Goal: Use online tool/utility: Utilize a website feature to perform a specific function

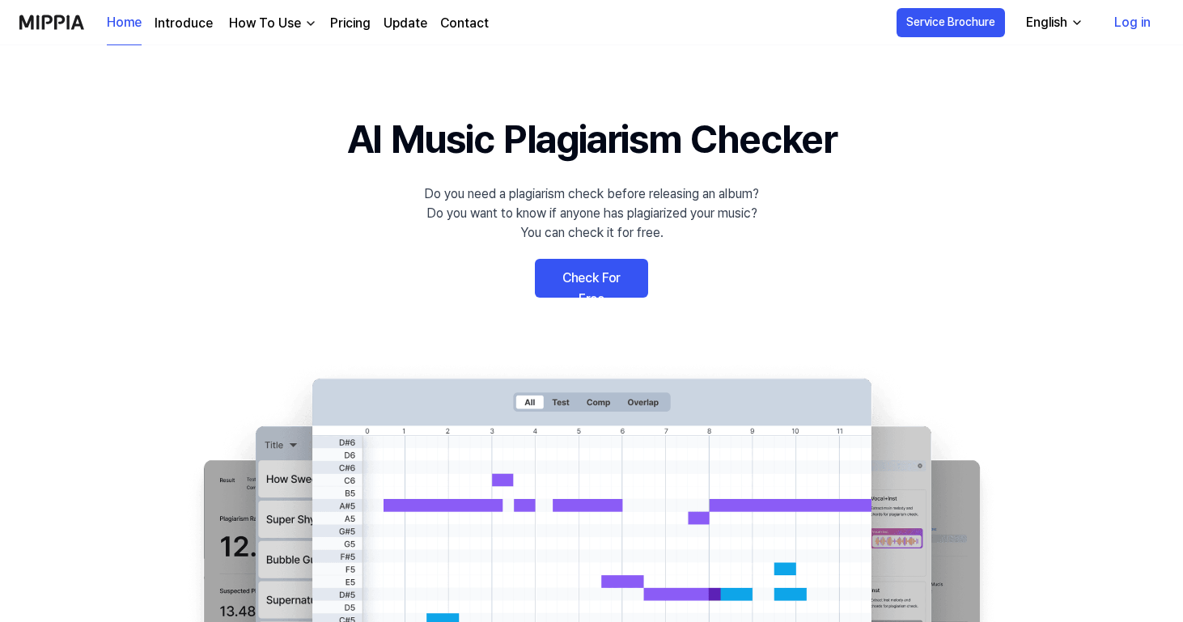
click at [1149, 26] on link "Log in" at bounding box center [1132, 22] width 62 height 45
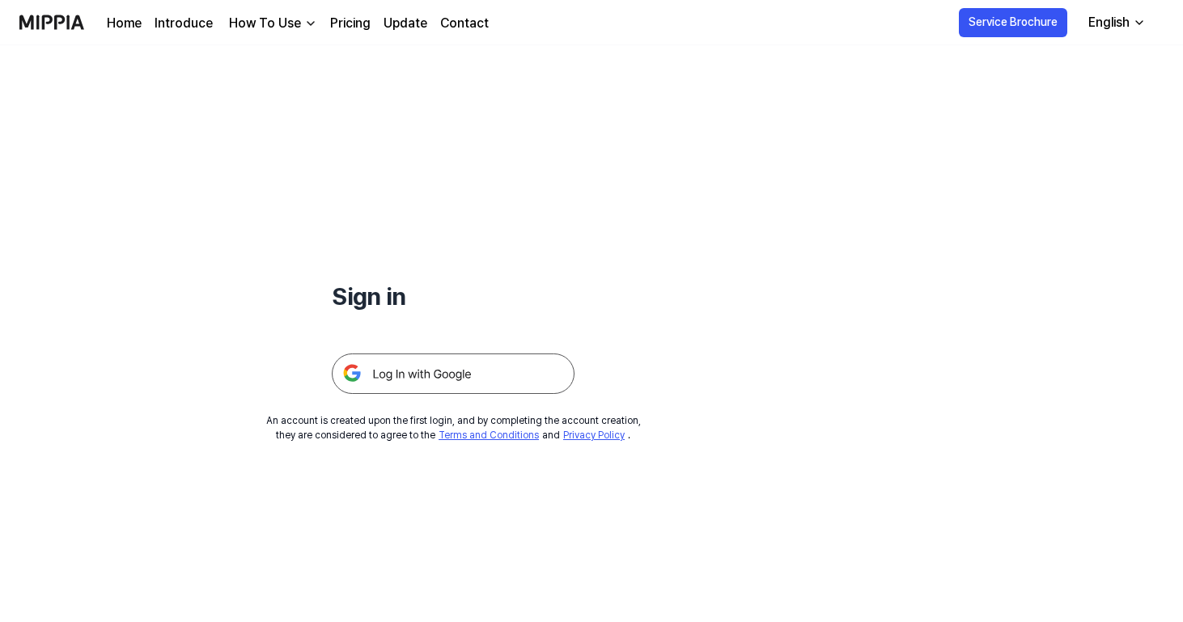
click at [445, 372] on img at bounding box center [453, 373] width 243 height 40
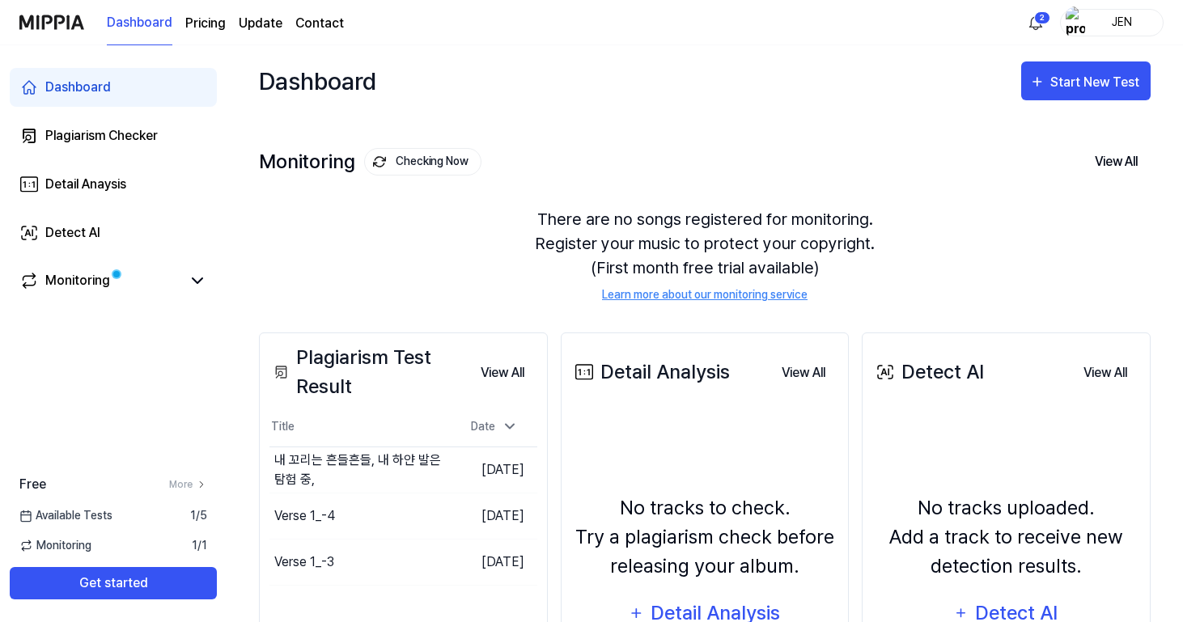
click at [688, 132] on div "Monitoring Checking Now View All Monitoring There are no songs registered for m…" at bounding box center [704, 208] width 891 height 184
click at [1092, 91] on div "Start New Test" at bounding box center [1096, 82] width 92 height 21
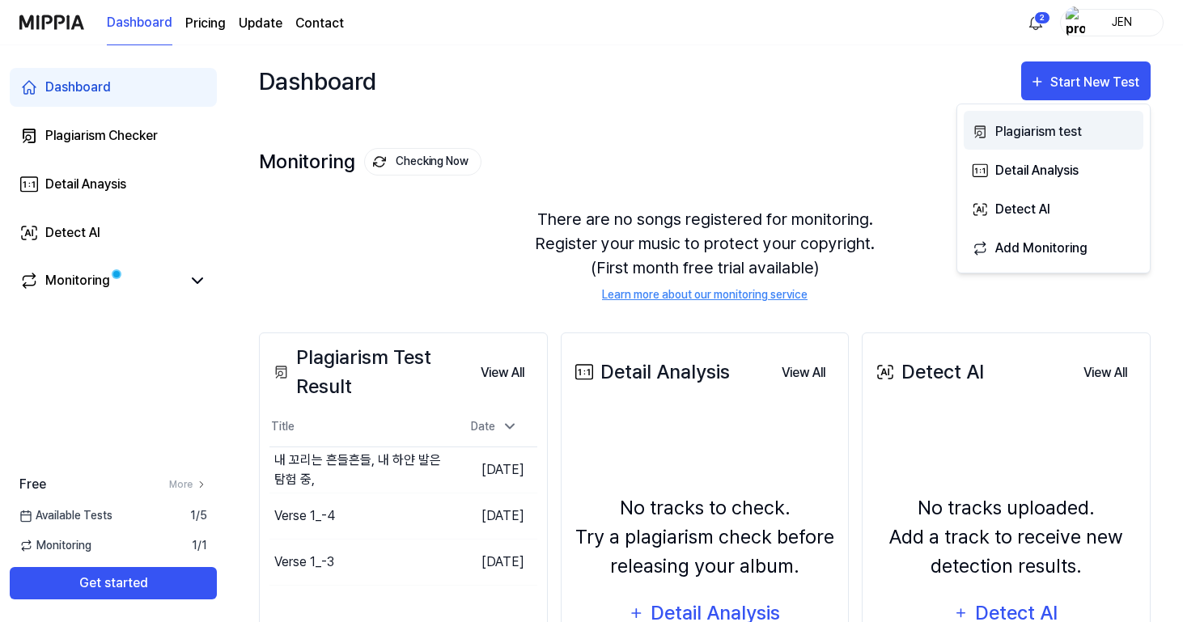
click at [1065, 140] on div "Plagiarism test" at bounding box center [1065, 131] width 141 height 21
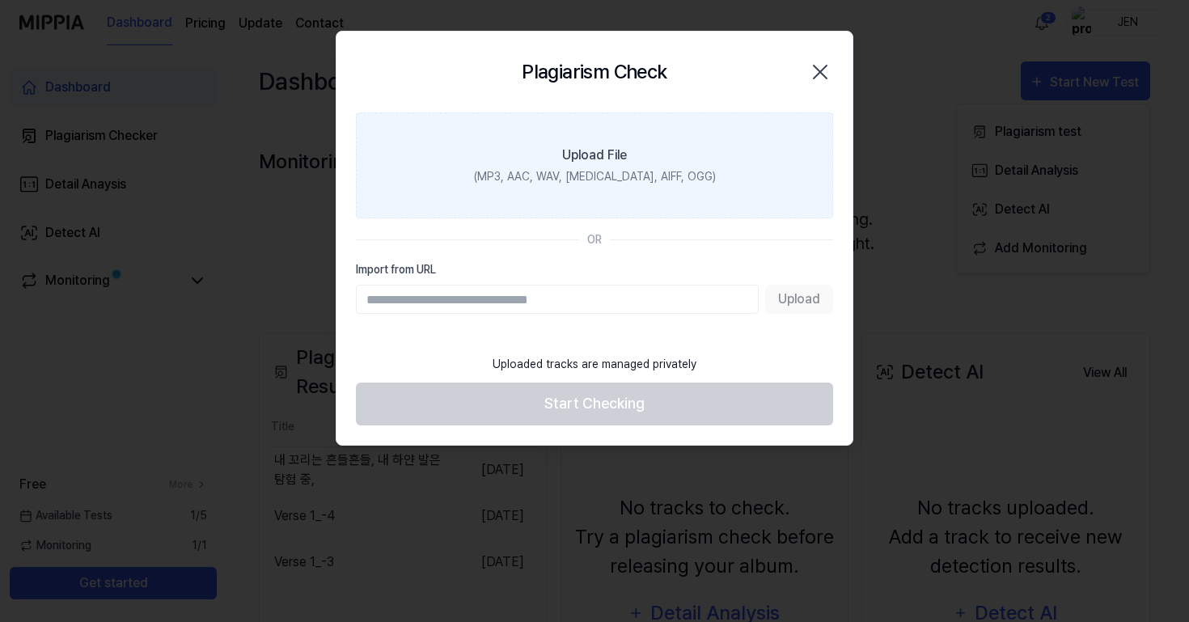
click at [823, 74] on icon "button" at bounding box center [820, 72] width 13 height 13
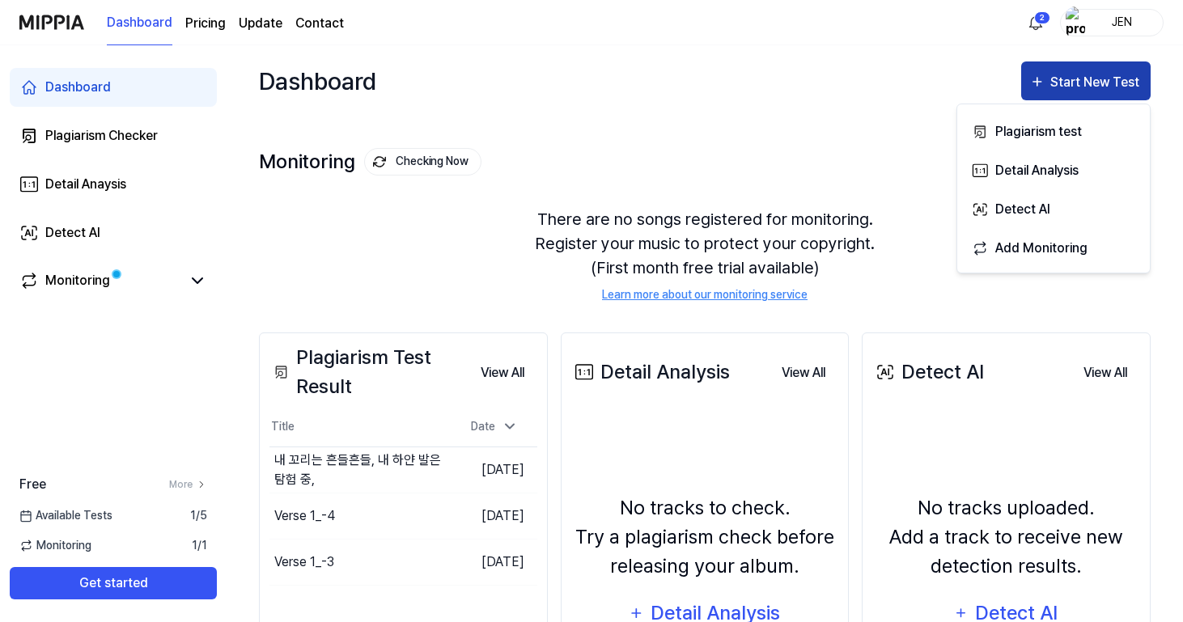
click at [1086, 91] on div "Start New Test" at bounding box center [1096, 82] width 92 height 21
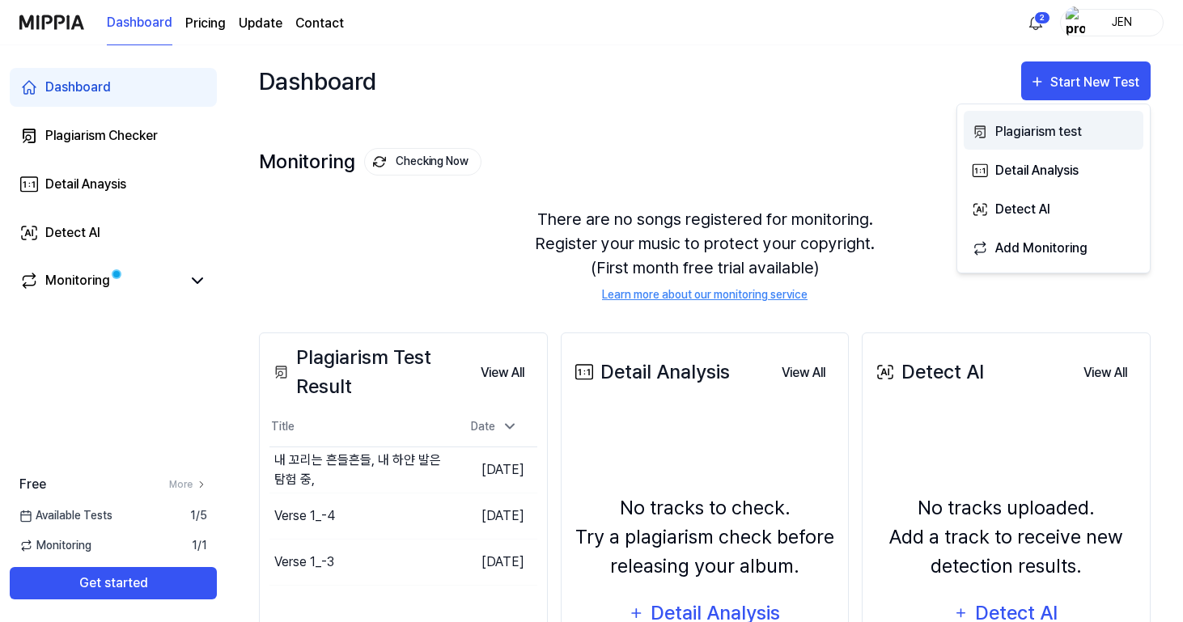
click at [1063, 129] on div "Plagiarism test" at bounding box center [1065, 131] width 141 height 21
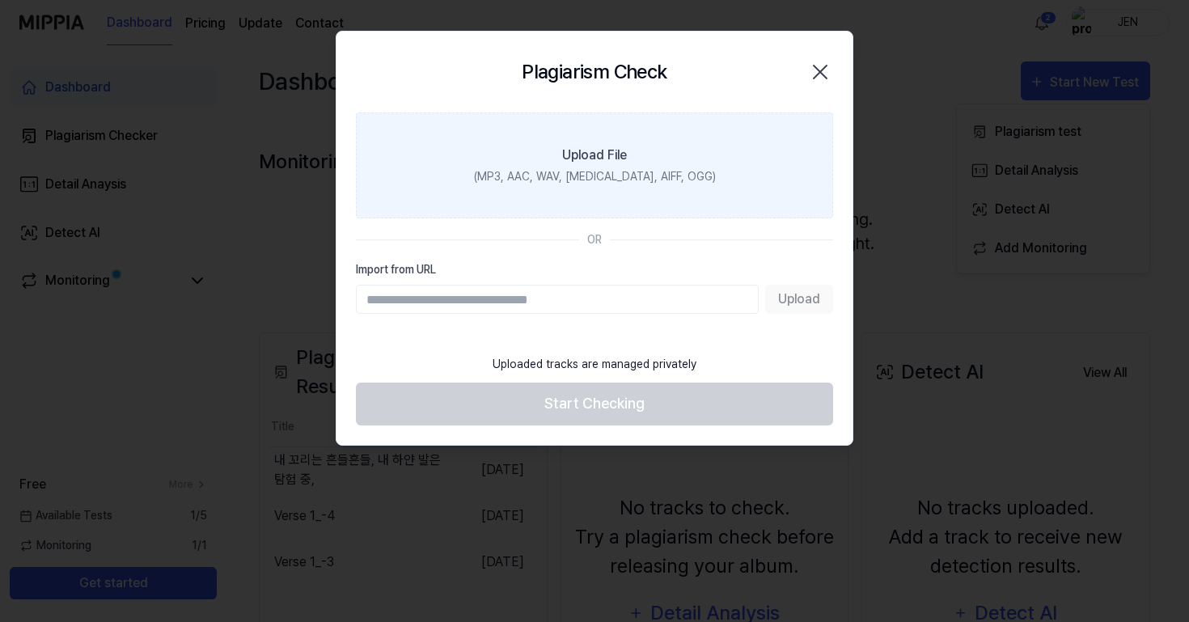
click at [815, 74] on icon "button" at bounding box center [820, 72] width 26 height 26
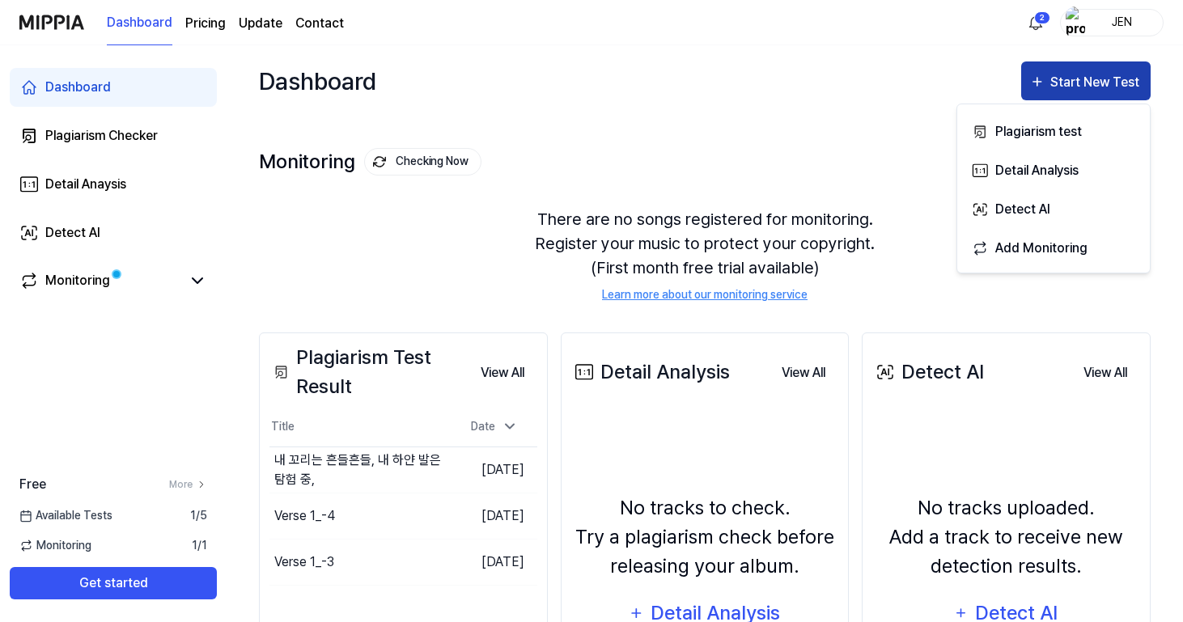
click at [1060, 87] on div "Start New Test" at bounding box center [1096, 82] width 92 height 21
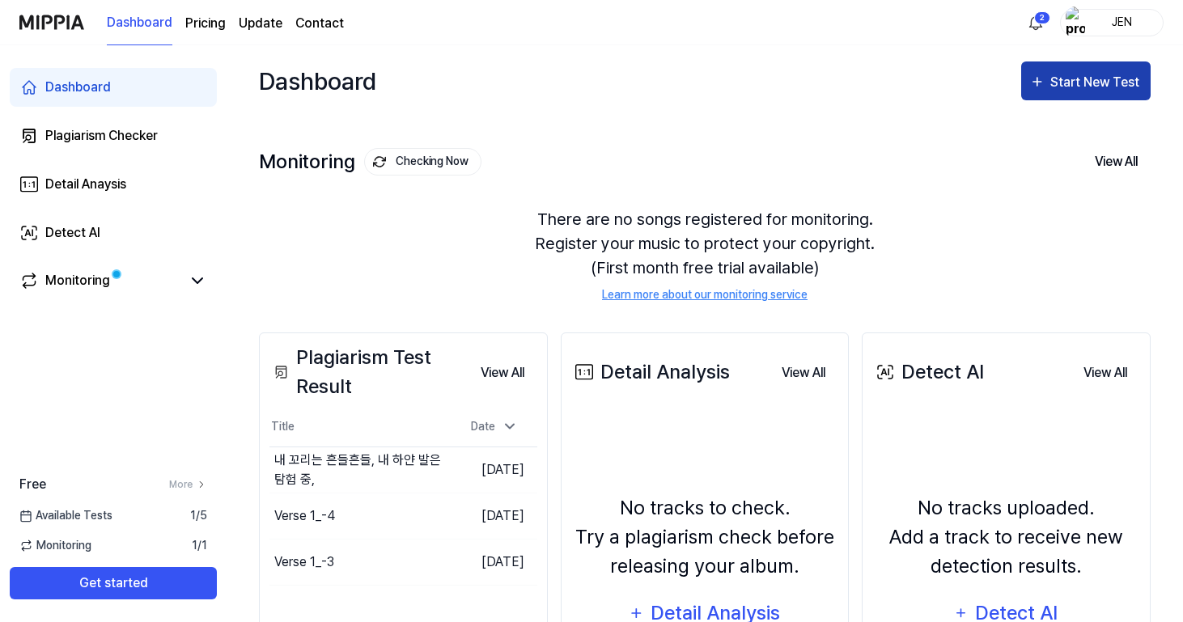
click at [1060, 87] on div "Start New Test" at bounding box center [1096, 82] width 92 height 21
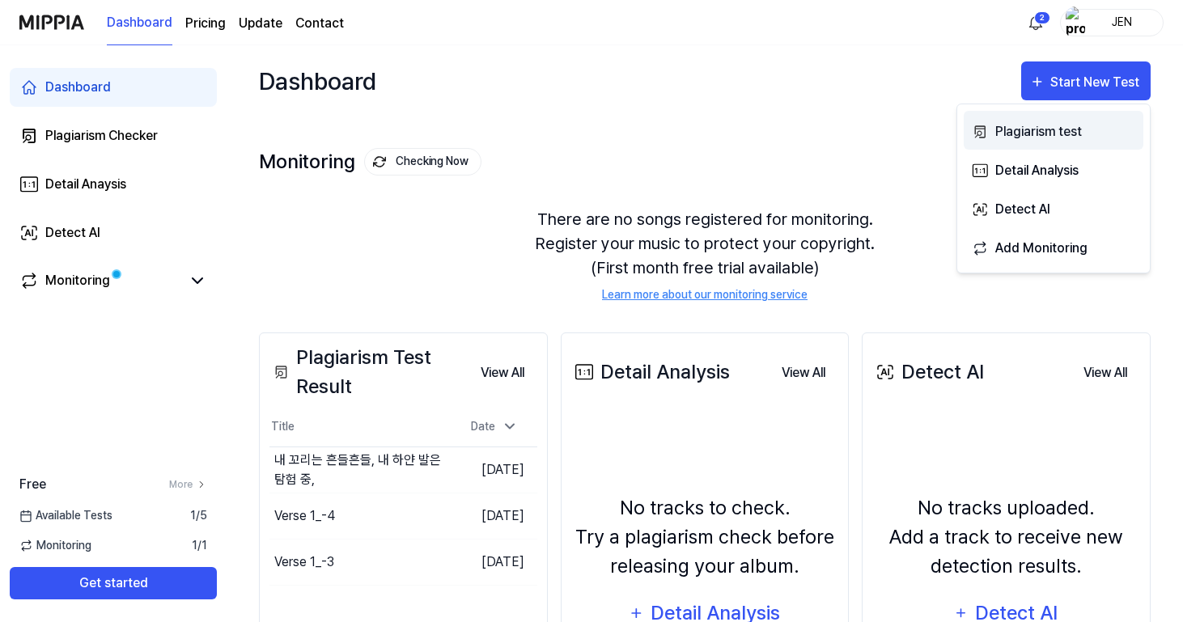
click at [1027, 129] on div "Plagiarism test" at bounding box center [1065, 131] width 141 height 21
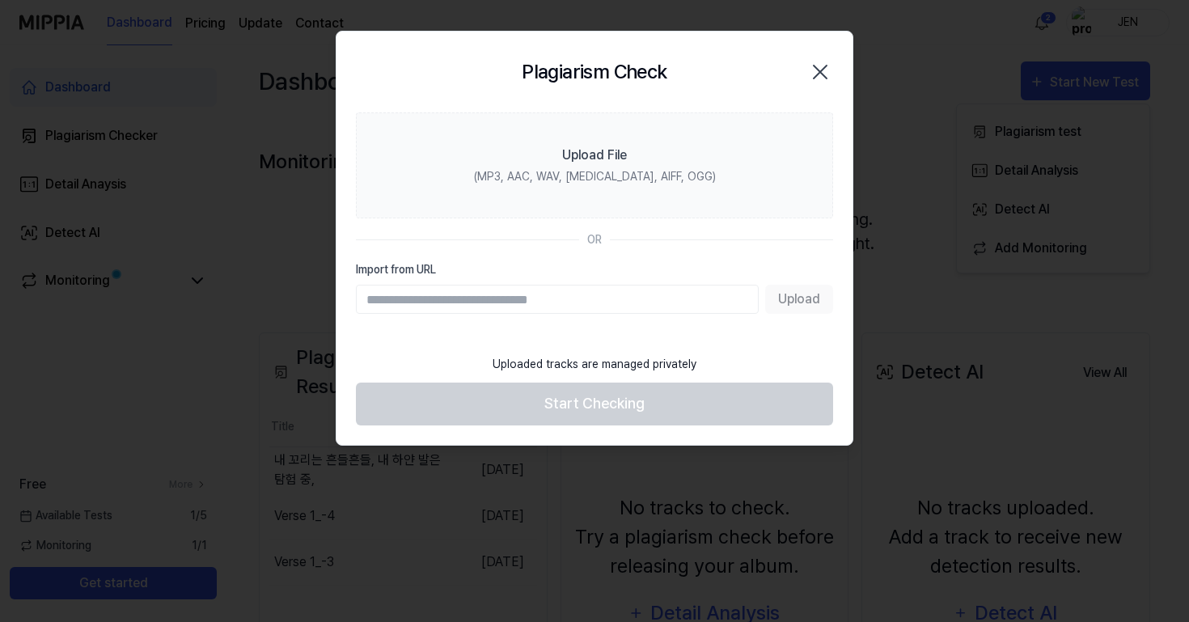
click at [638, 294] on input "Import from URL" at bounding box center [557, 299] width 403 height 29
paste input "**********"
type input "**********"
click at [821, 303] on button "Upload" at bounding box center [799, 299] width 68 height 29
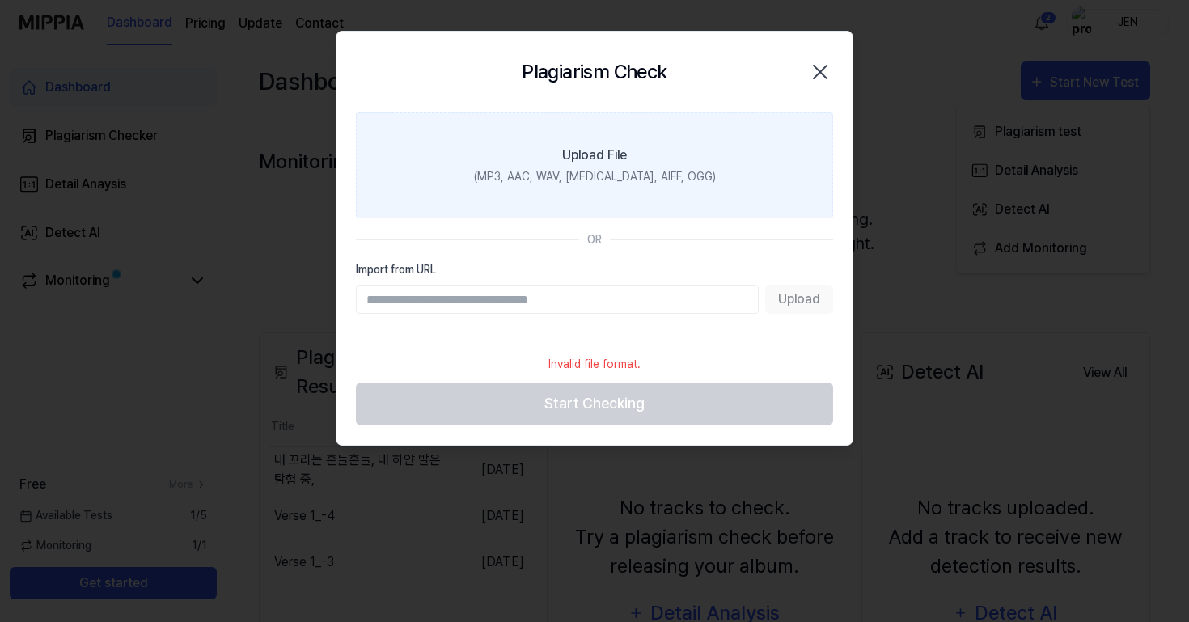
click at [828, 68] on icon "button" at bounding box center [820, 72] width 26 height 26
